Goal: Task Accomplishment & Management: Manage account settings

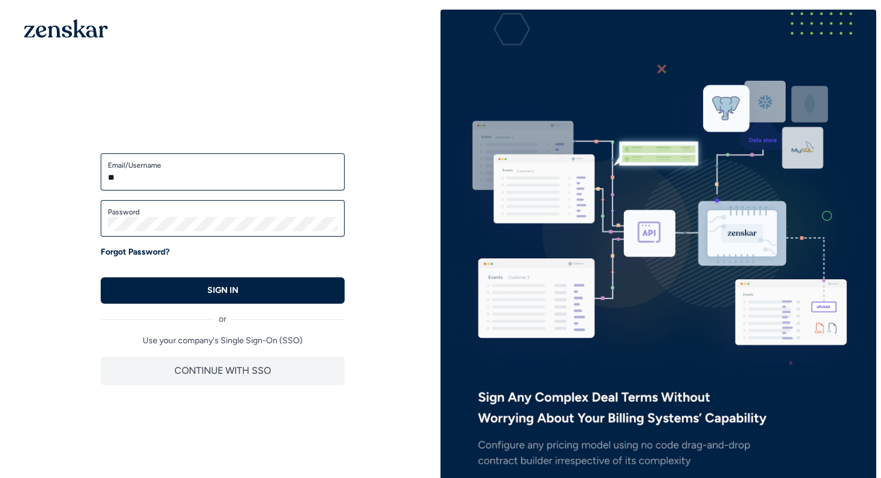
type input "**********"
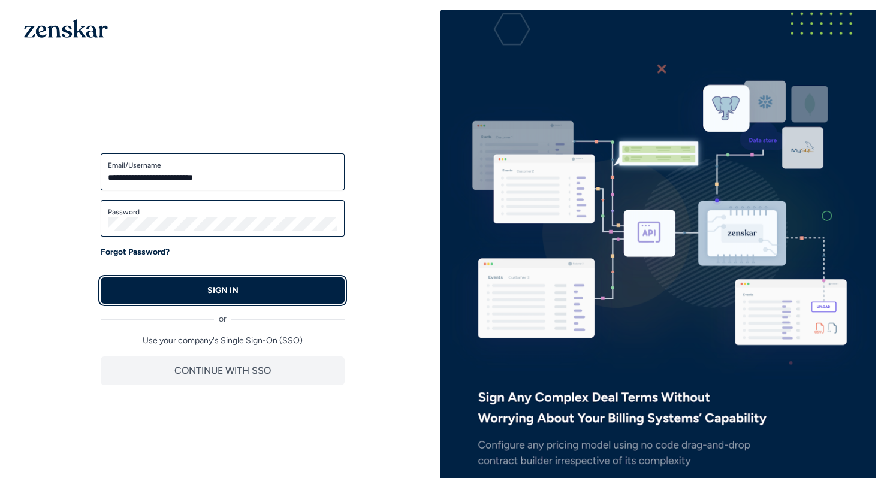
click at [180, 286] on button "SIGN IN" at bounding box center [223, 290] width 244 height 26
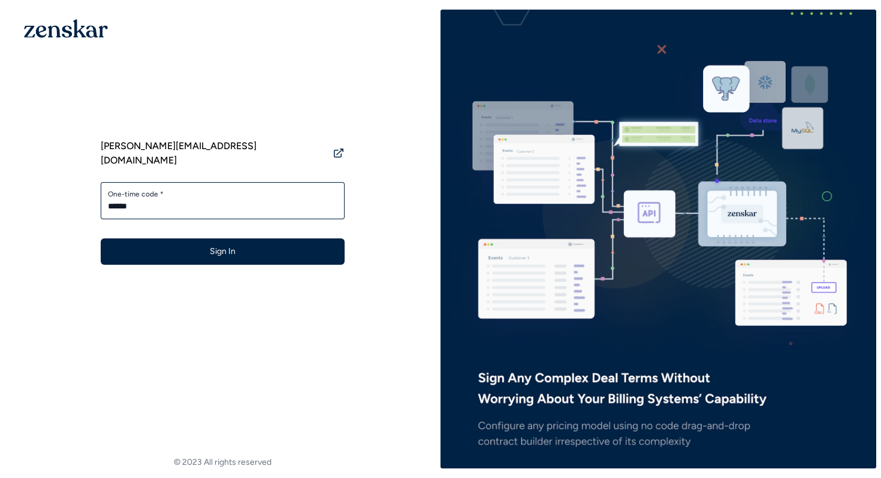
type input "******"
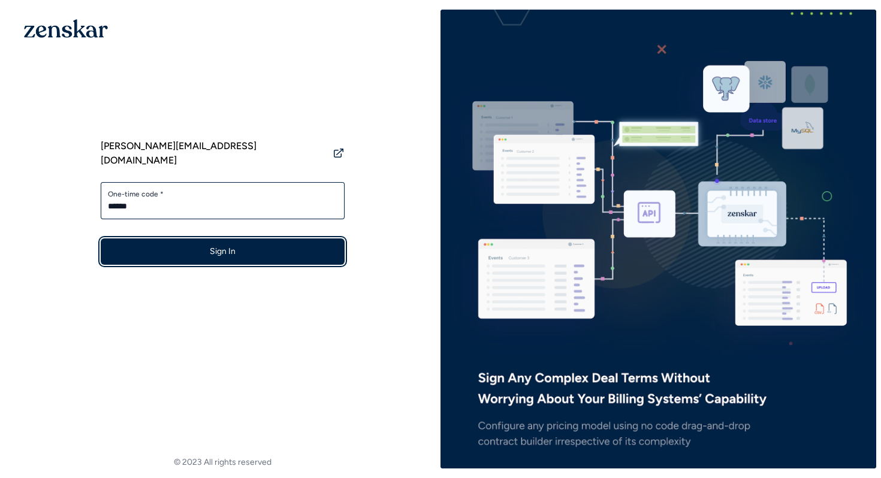
click at [255, 245] on button "Sign In" at bounding box center [223, 251] width 244 height 26
